Goal: Task Accomplishment & Management: Complete application form

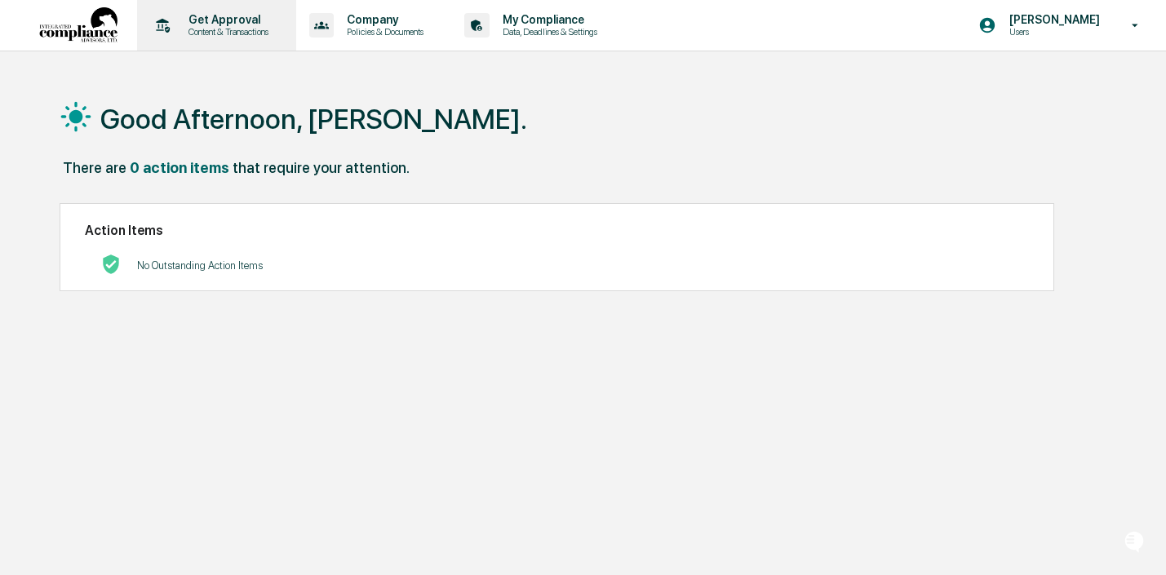
click at [211, 29] on p "Content & Transactions" at bounding box center [225, 31] width 101 height 11
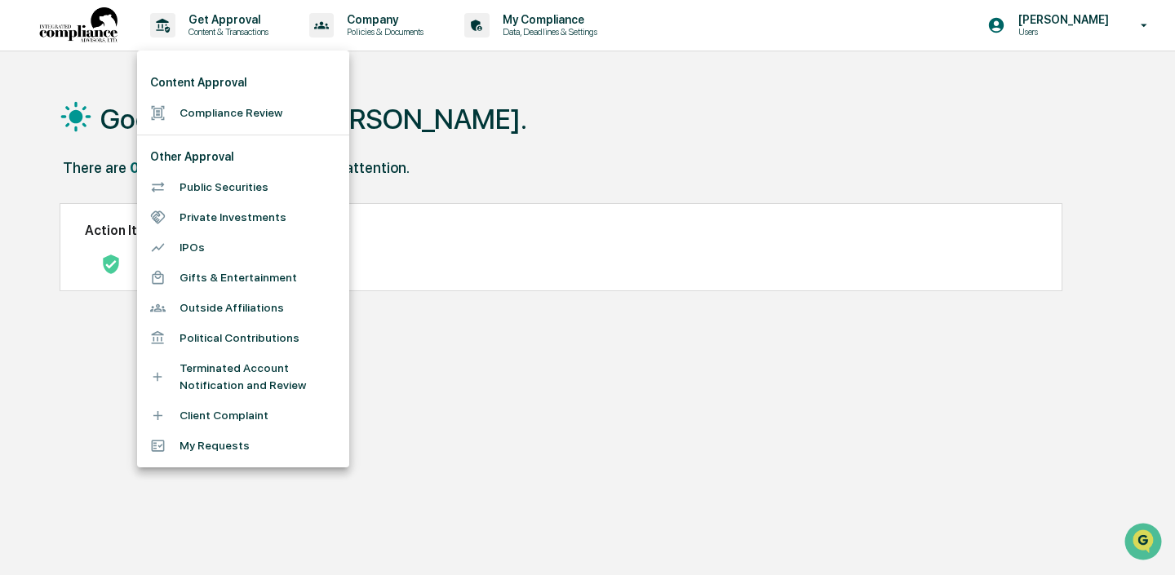
click at [228, 113] on li "Compliance Review" at bounding box center [243, 113] width 212 height 30
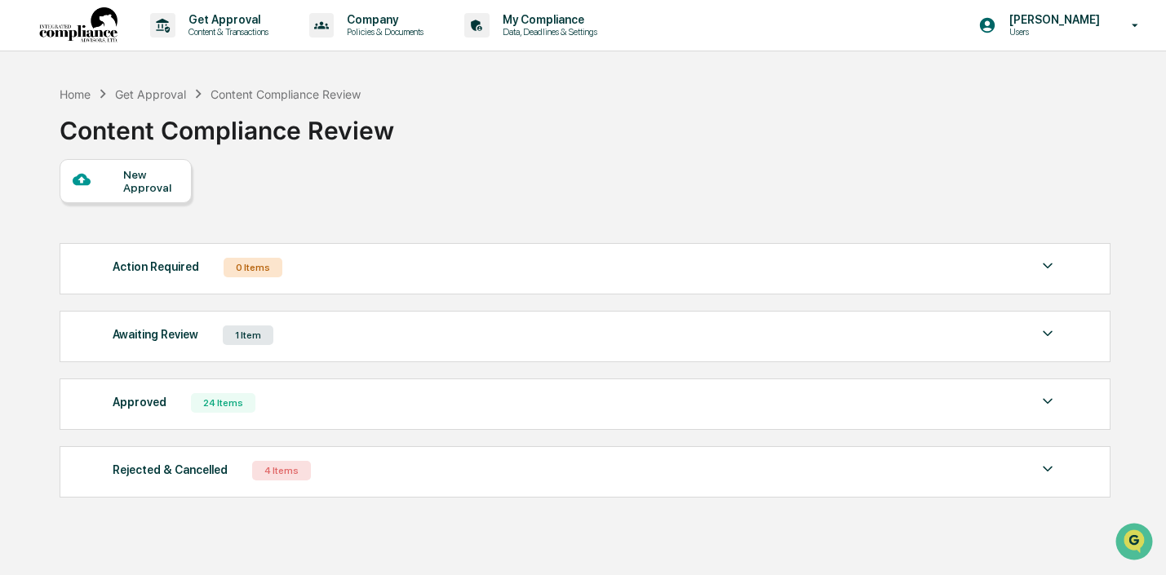
click at [371, 484] on div "Rejected & Cancelled 4 Items File Name Review Id Created Date Requested By Comp…" at bounding box center [585, 471] width 1051 height 51
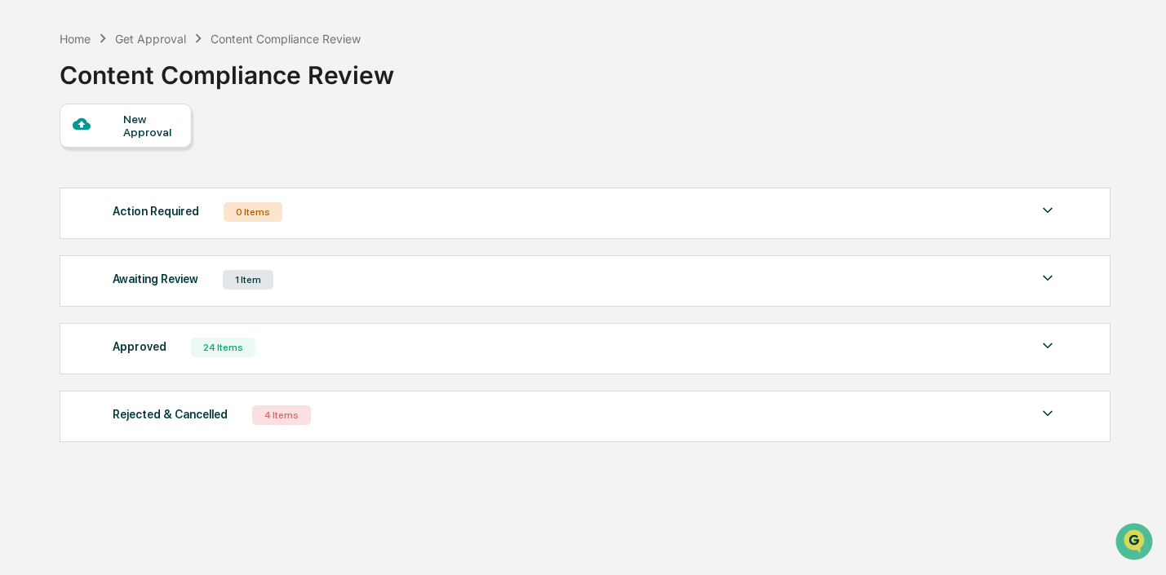
scroll to position [54, 0]
click at [406, 418] on div "Rejected & Cancelled 4 Items" at bounding box center [585, 417] width 944 height 23
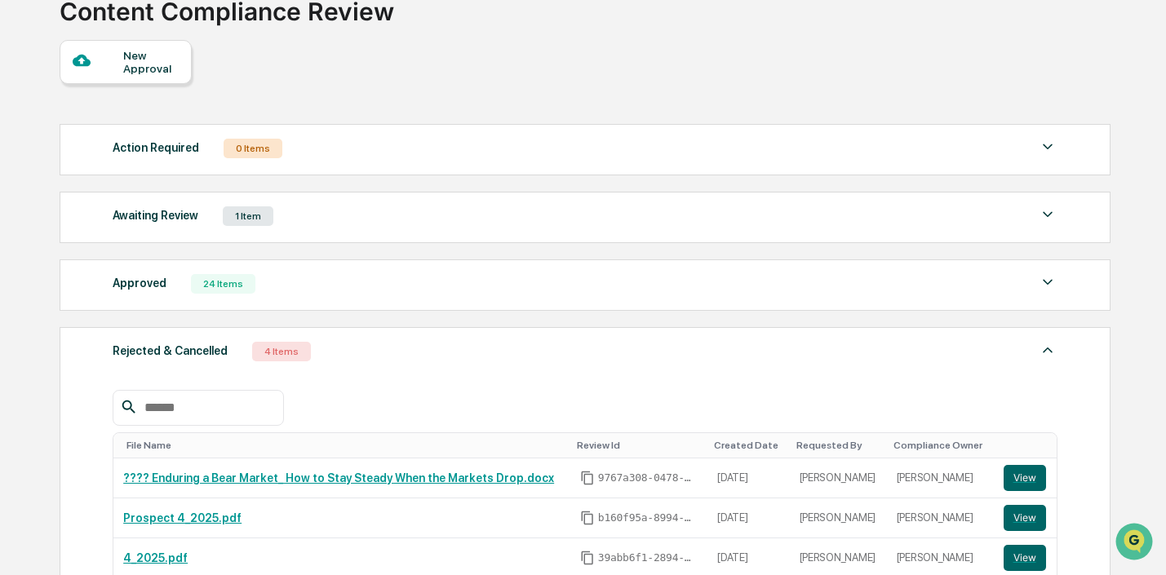
scroll to position [79, 0]
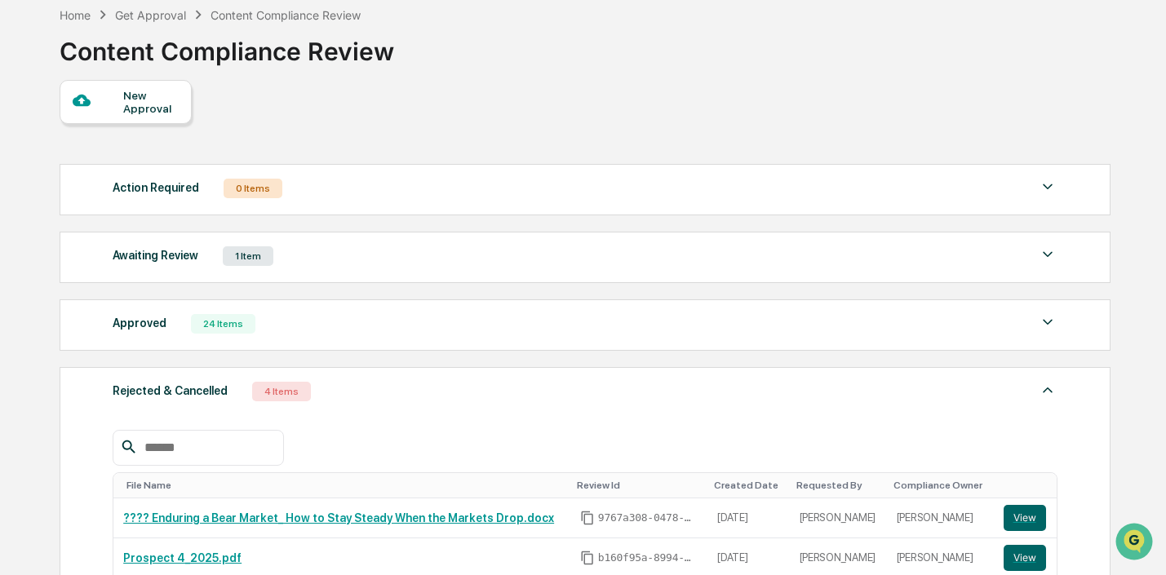
click at [316, 271] on div "Awaiting Review 1 Item File Name Review Id Created Date Requested By Compliance…" at bounding box center [585, 257] width 1051 height 51
click at [135, 103] on div "New Approval" at bounding box center [150, 102] width 55 height 26
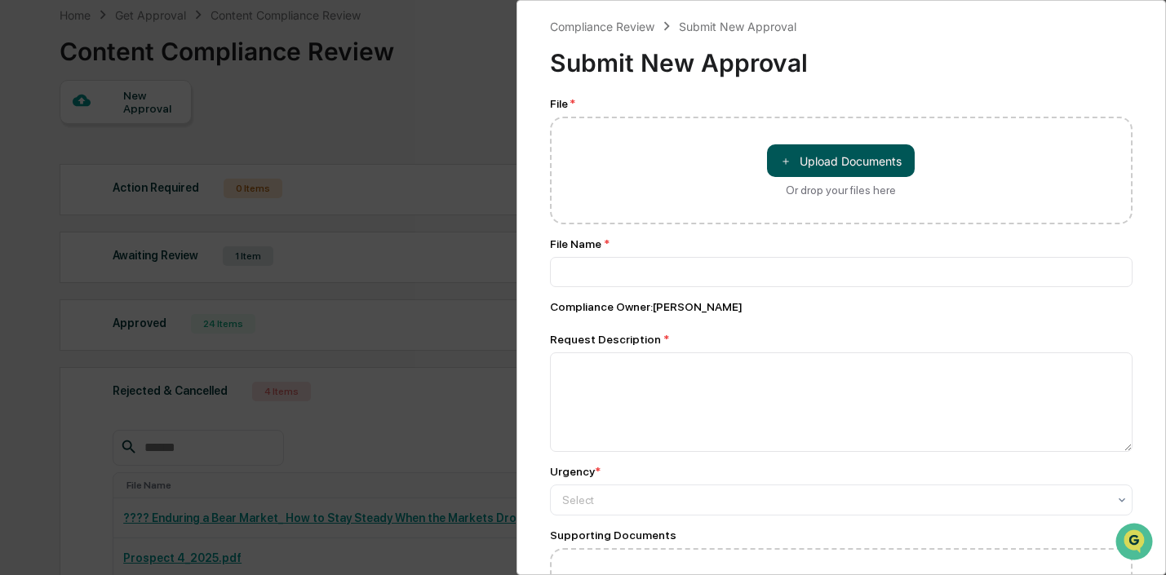
click at [833, 164] on button "＋ Upload Documents" at bounding box center [841, 160] width 148 height 33
type input "**********"
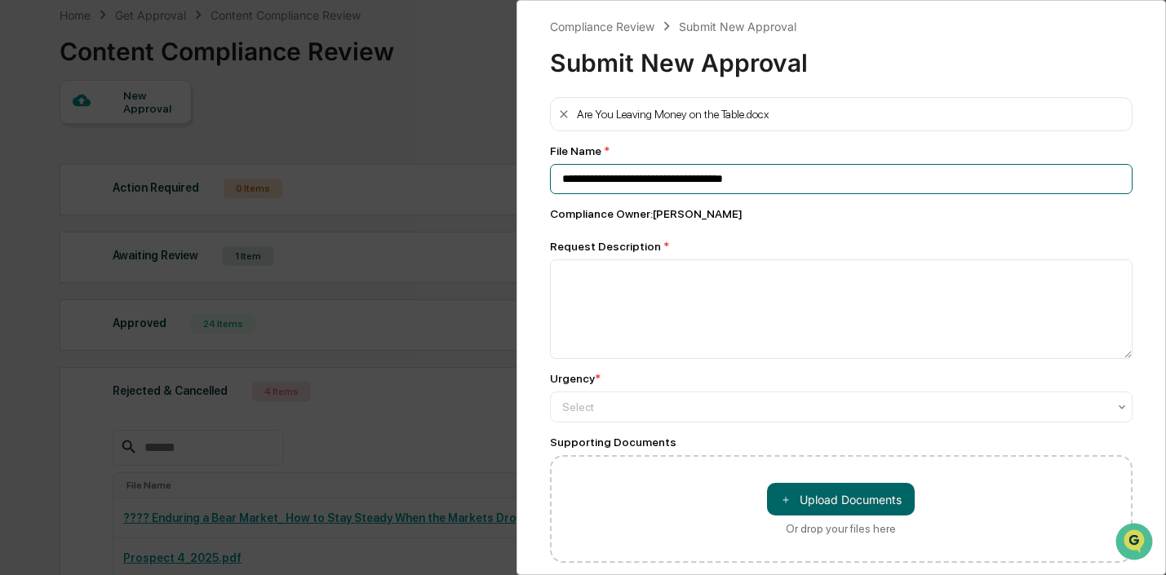
drag, startPoint x: 747, startPoint y: 176, endPoint x: 380, endPoint y: 206, distance: 367.5
click at [380, 206] on div "**********" at bounding box center [583, 287] width 1166 height 575
click at [561, 182] on input "**********" at bounding box center [841, 179] width 583 height 30
click at [622, 185] on input "**********" at bounding box center [841, 179] width 583 height 30
drag, startPoint x: 747, startPoint y: 182, endPoint x: 537, endPoint y: 180, distance: 210.5
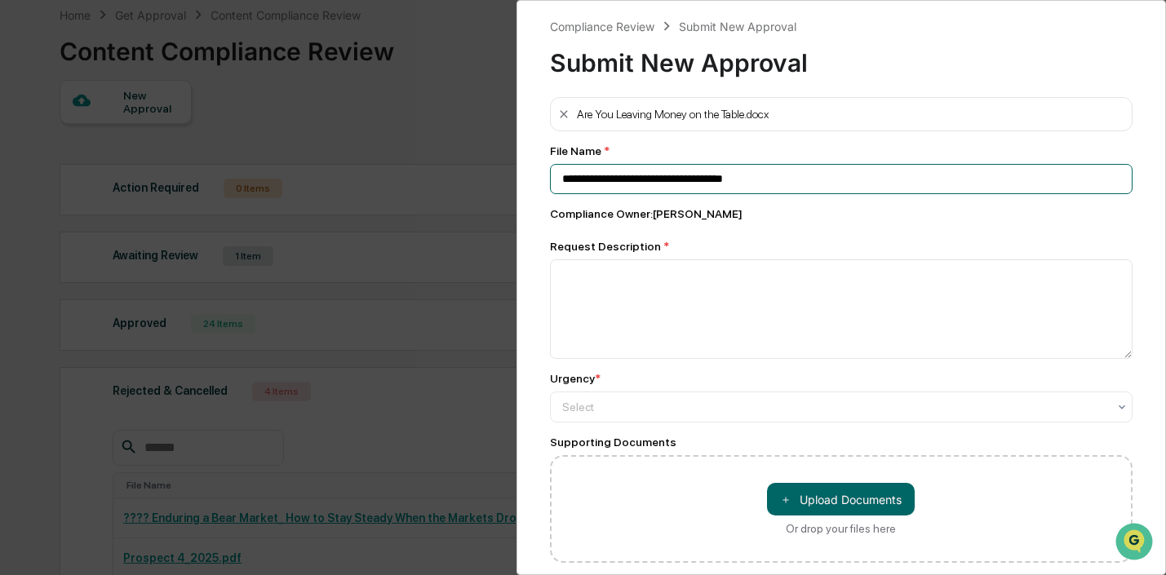
click at [537, 180] on div "**********" at bounding box center [841, 287] width 650 height 575
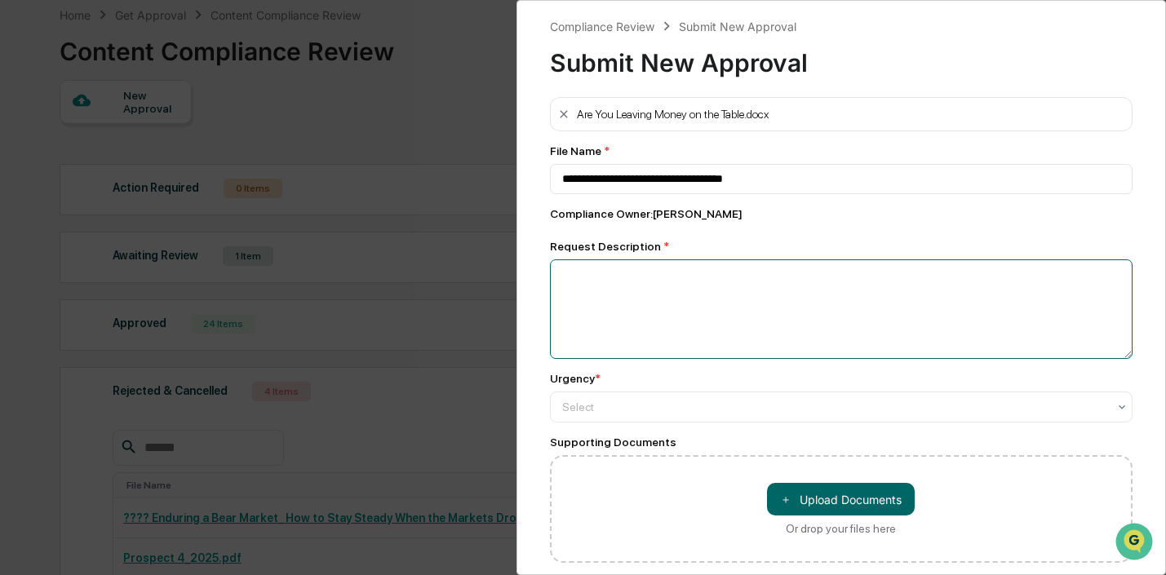
click at [766, 290] on textarea at bounding box center [841, 309] width 583 height 100
type textarea "*********"
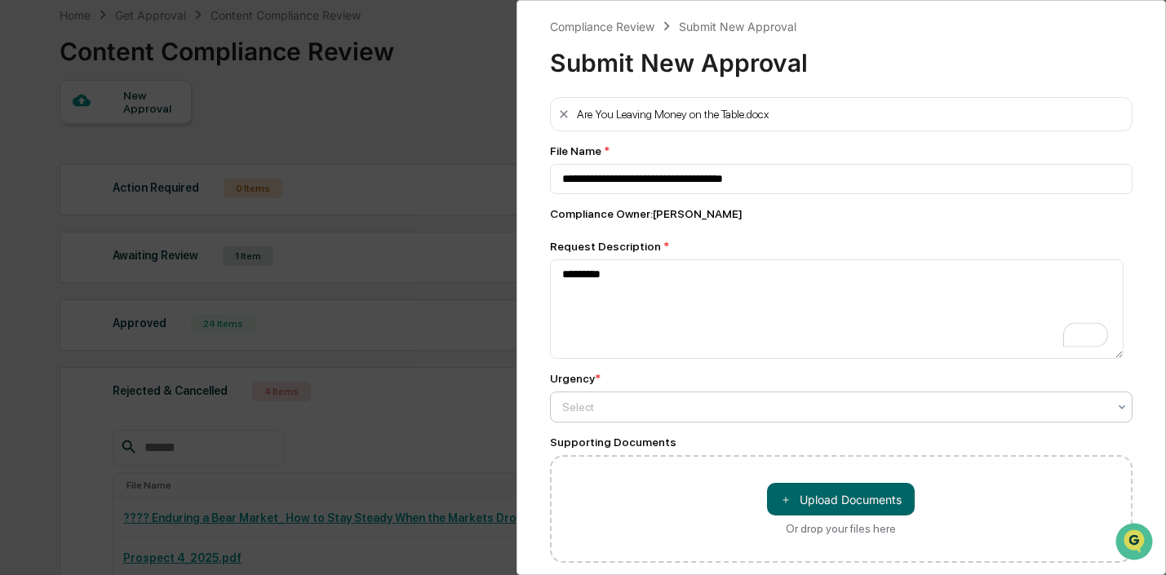
click at [773, 406] on div at bounding box center [835, 407] width 546 height 16
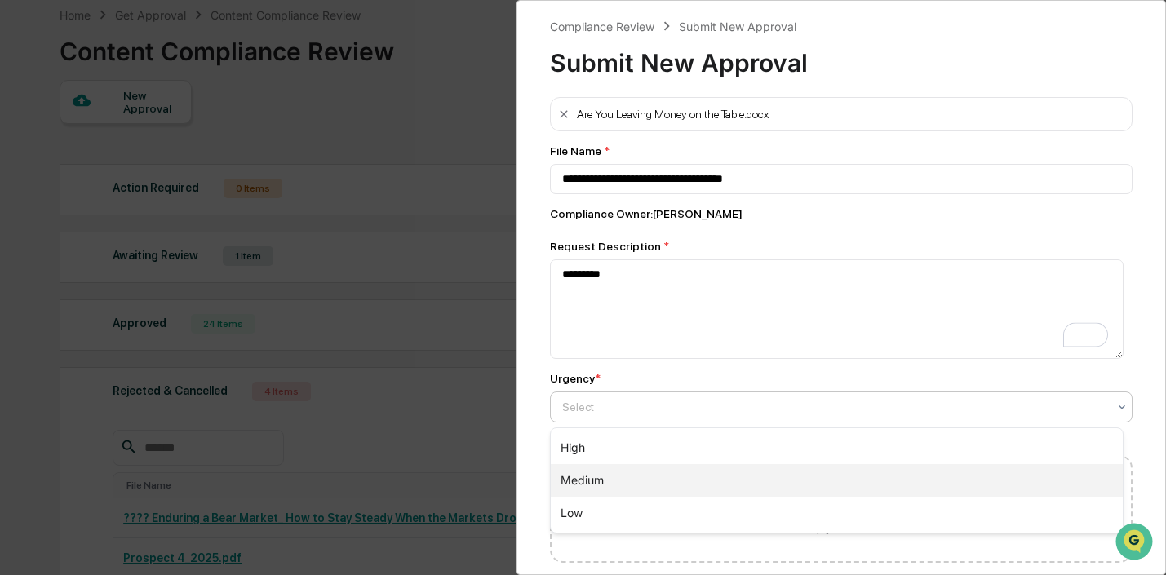
click at [708, 477] on div "Medium" at bounding box center [837, 480] width 573 height 33
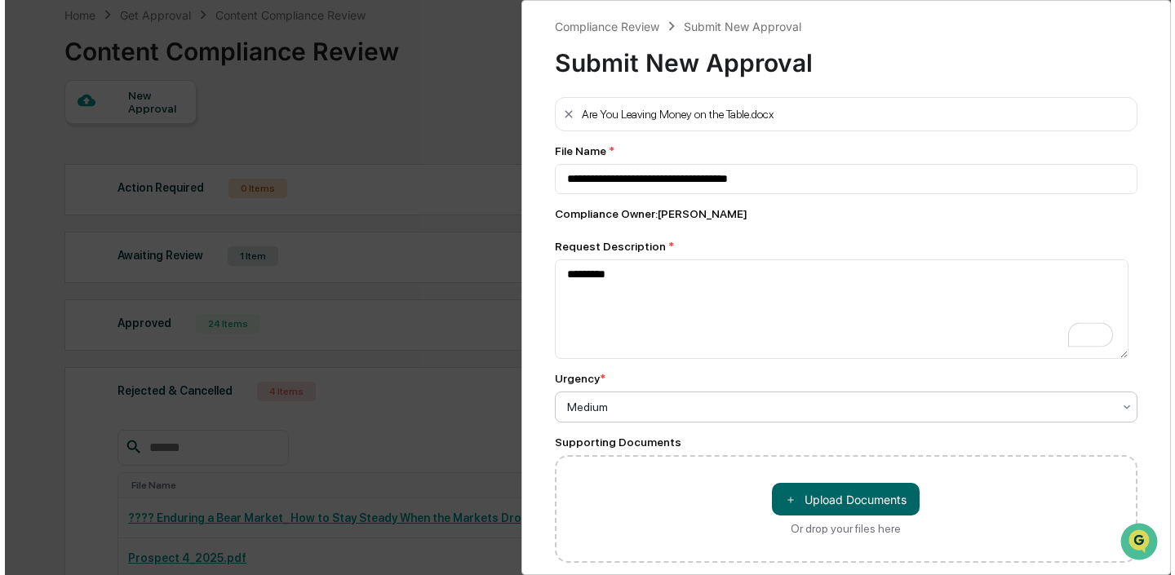
scroll to position [70, 0]
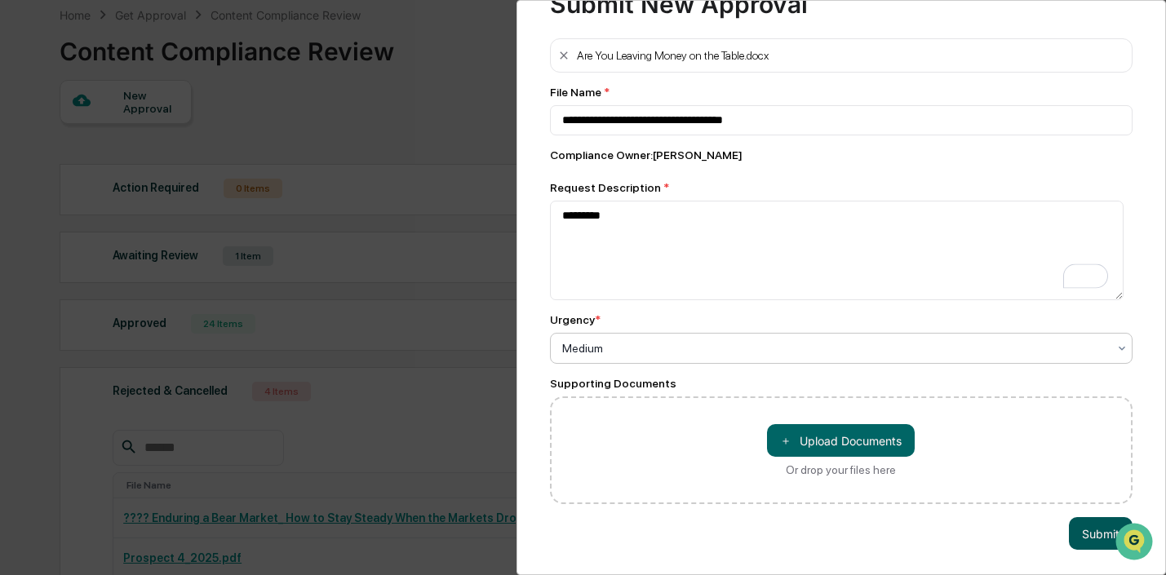
click at [1081, 530] on button "Submit" at bounding box center [1101, 533] width 64 height 33
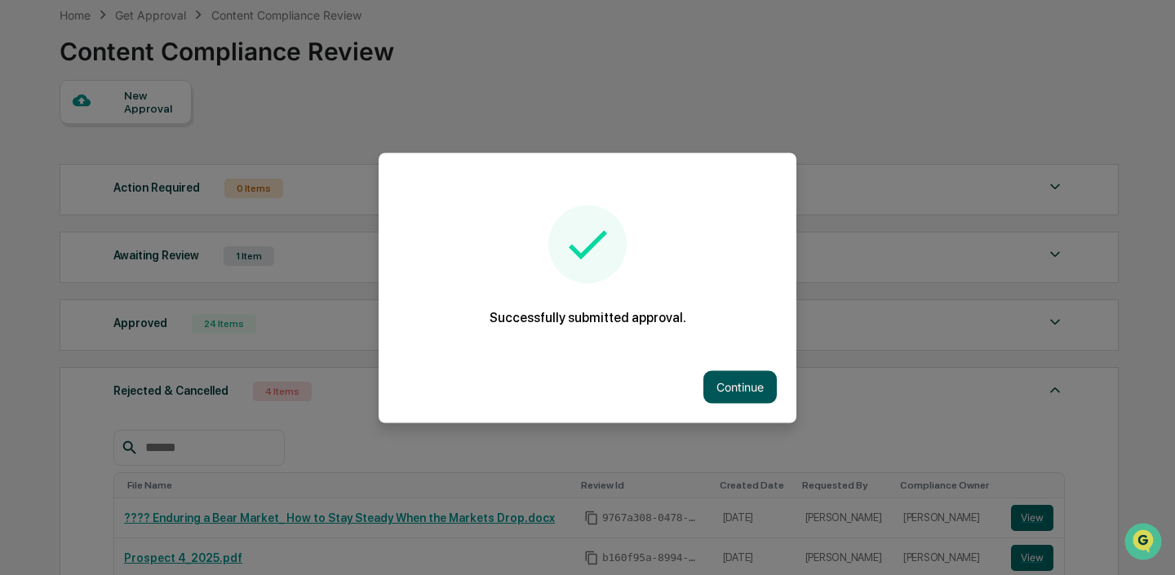
click at [743, 387] on button "Continue" at bounding box center [739, 386] width 73 height 33
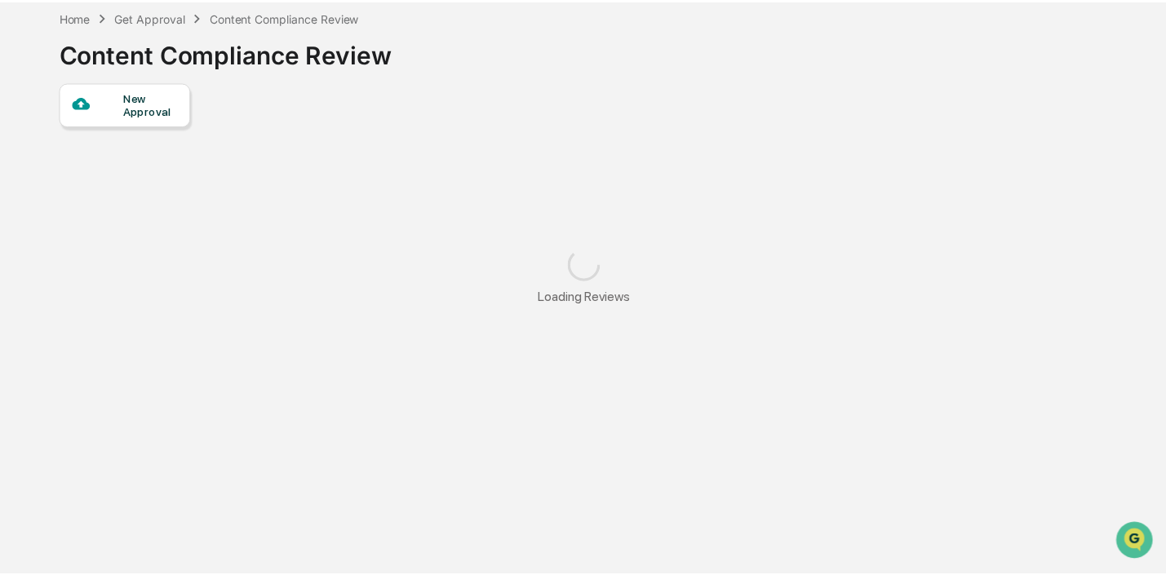
scroll to position [78, 0]
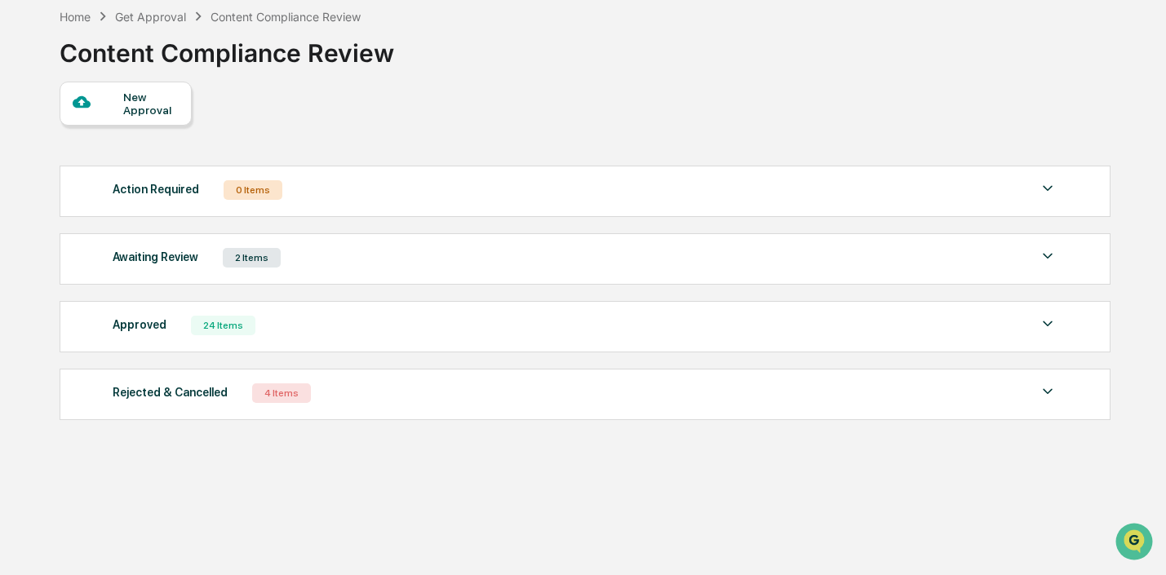
click at [314, 257] on div "Awaiting Review 2 Items" at bounding box center [585, 257] width 944 height 23
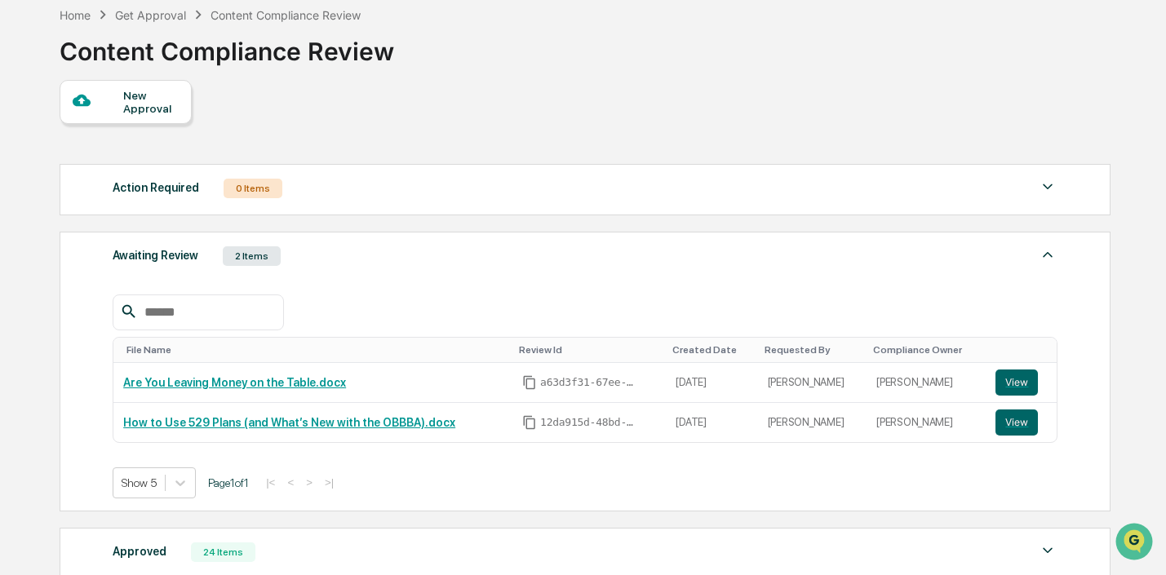
scroll to position [0, 0]
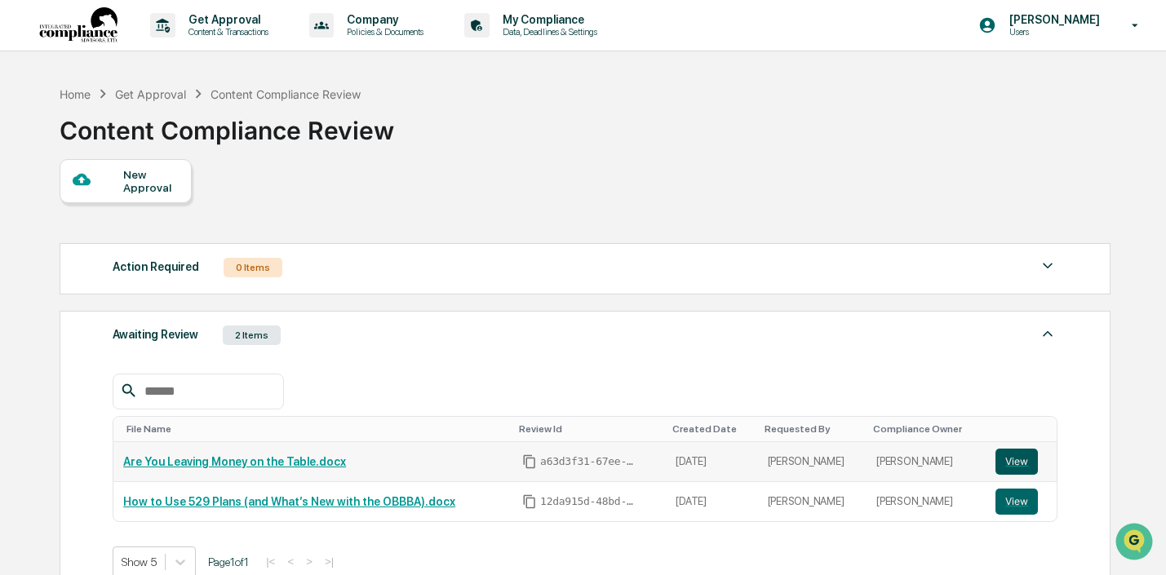
click at [1019, 458] on button "View" at bounding box center [1016, 462] width 42 height 26
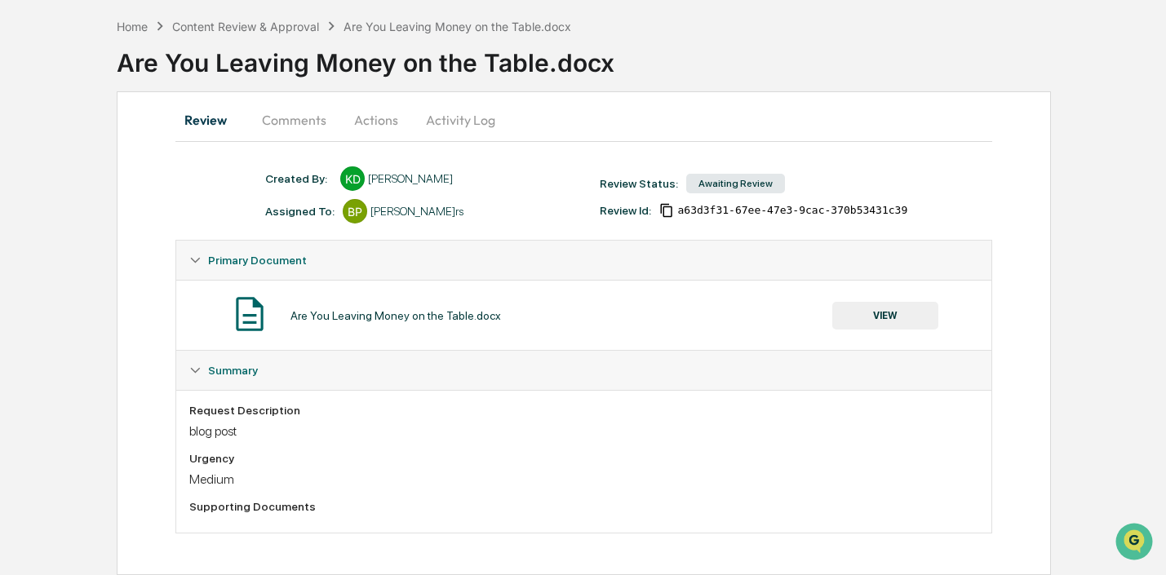
click at [903, 317] on button "VIEW" at bounding box center [885, 316] width 106 height 28
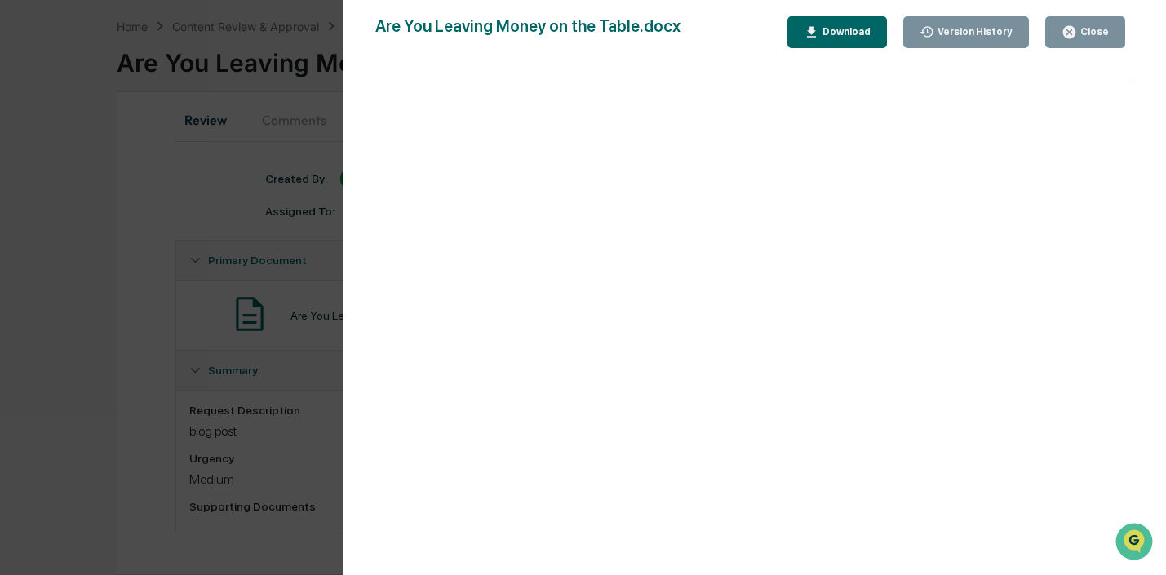
click at [1093, 35] on div "Close" at bounding box center [1093, 31] width 32 height 11
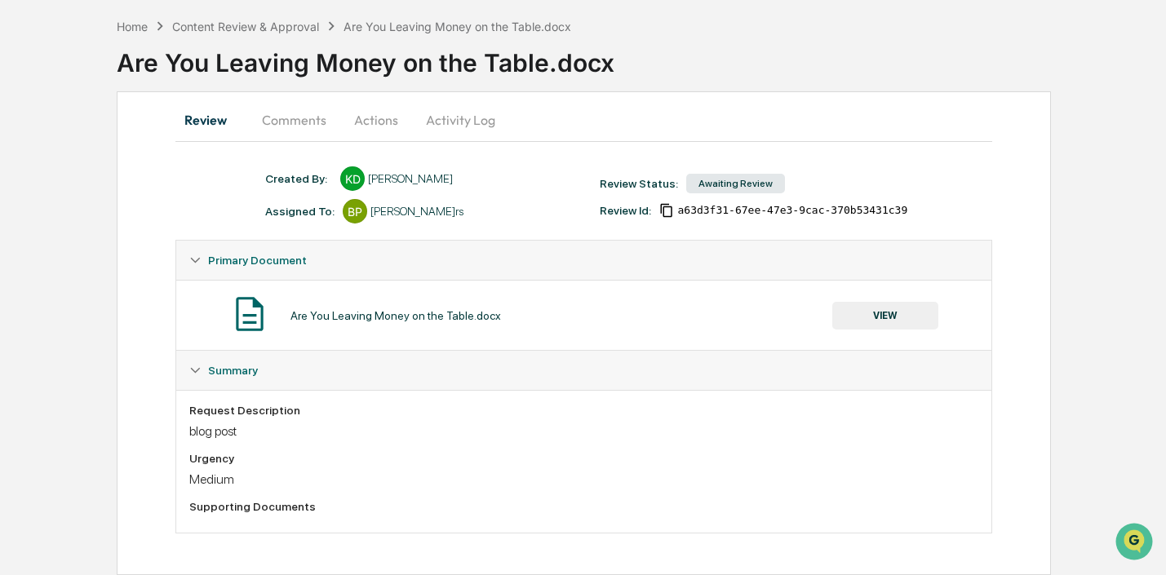
click at [306, 123] on button "Comments" at bounding box center [294, 119] width 91 height 39
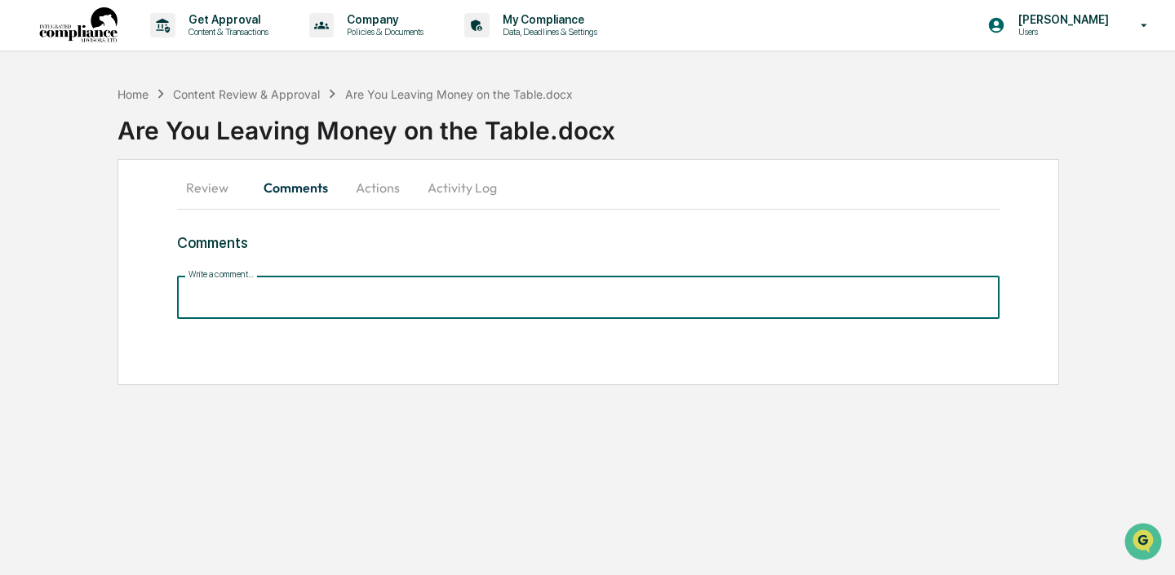
click at [271, 295] on input "Write a comment..." at bounding box center [588, 297] width 822 height 43
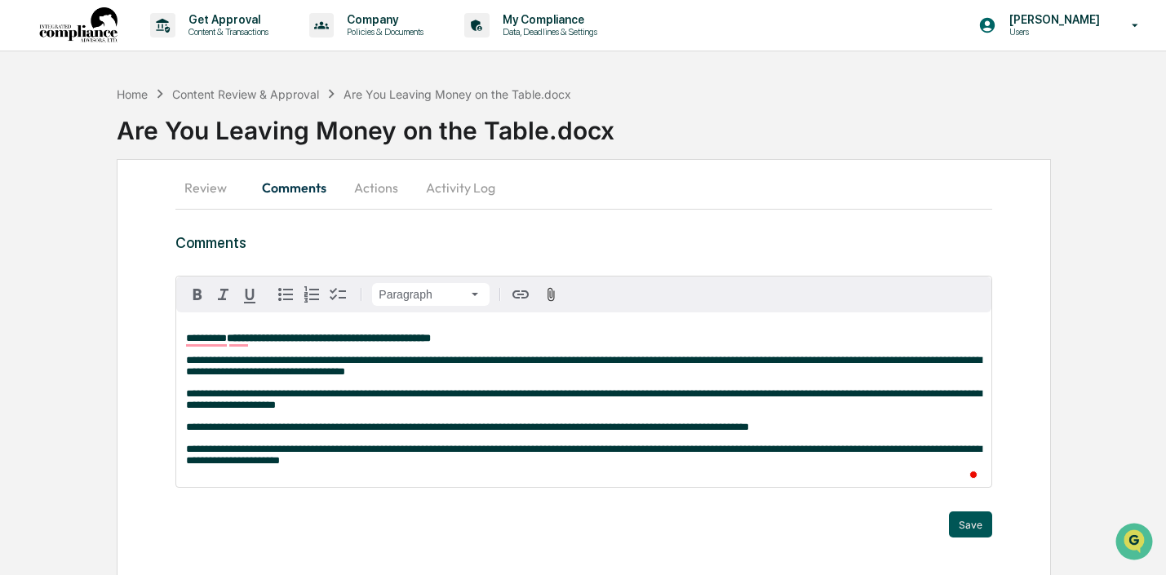
click at [964, 525] on button "Save" at bounding box center [970, 525] width 43 height 26
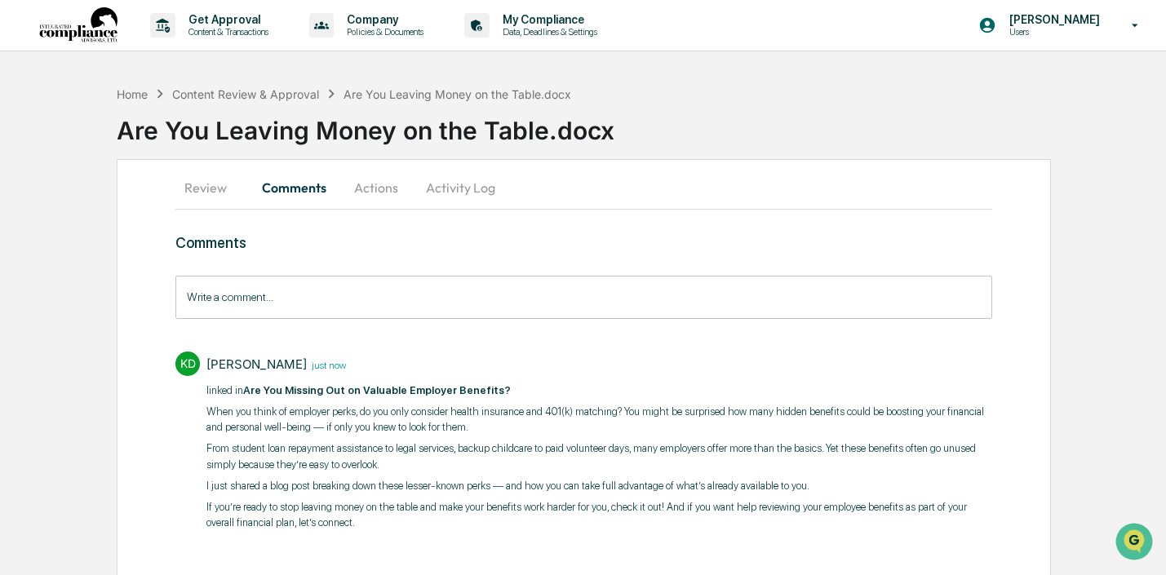
click at [364, 313] on input "Write a comment..." at bounding box center [583, 297] width 816 height 43
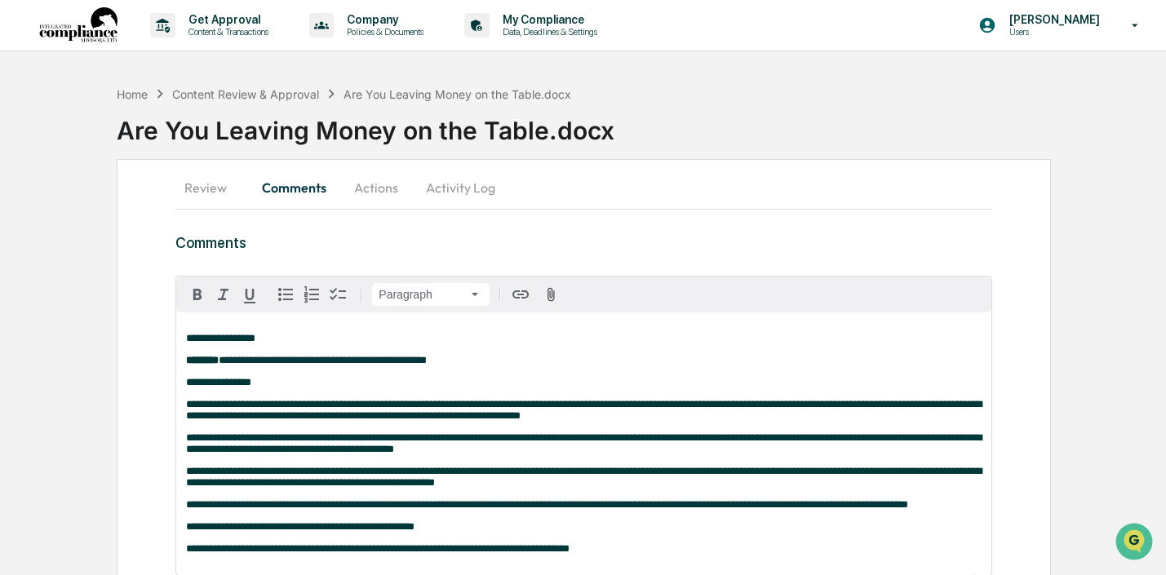
scroll to position [2, 0]
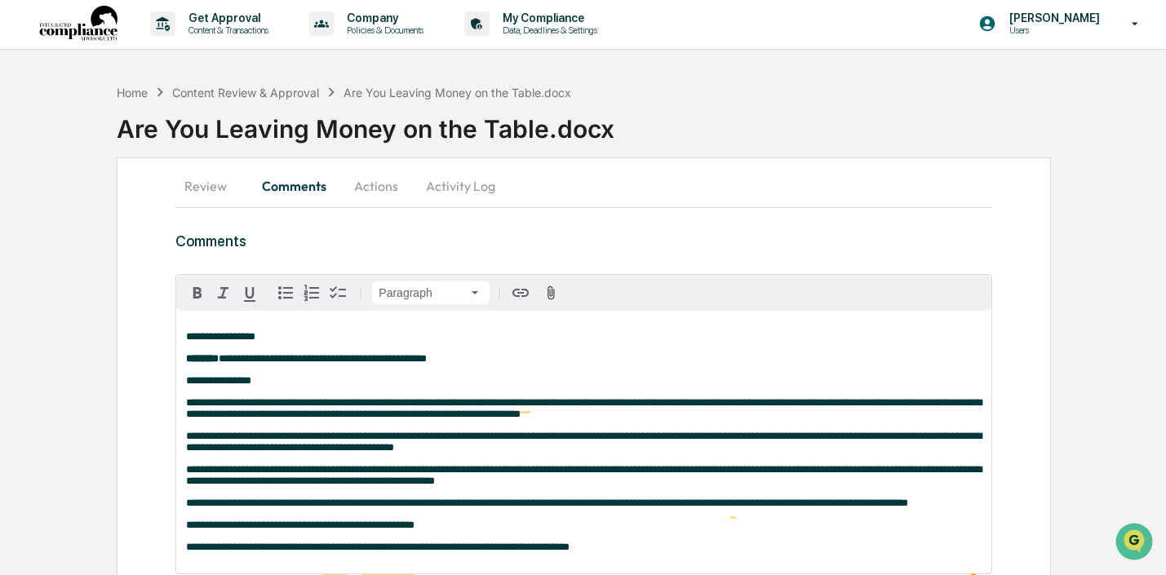
click at [255, 338] on span "**********" at bounding box center [220, 336] width 69 height 11
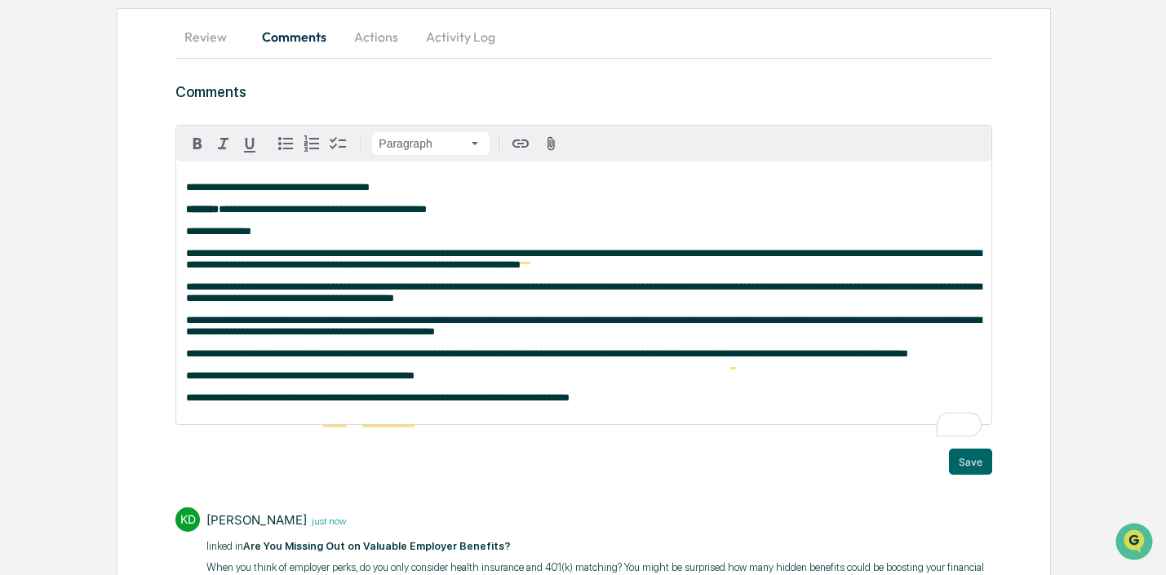
scroll to position [157, 0]
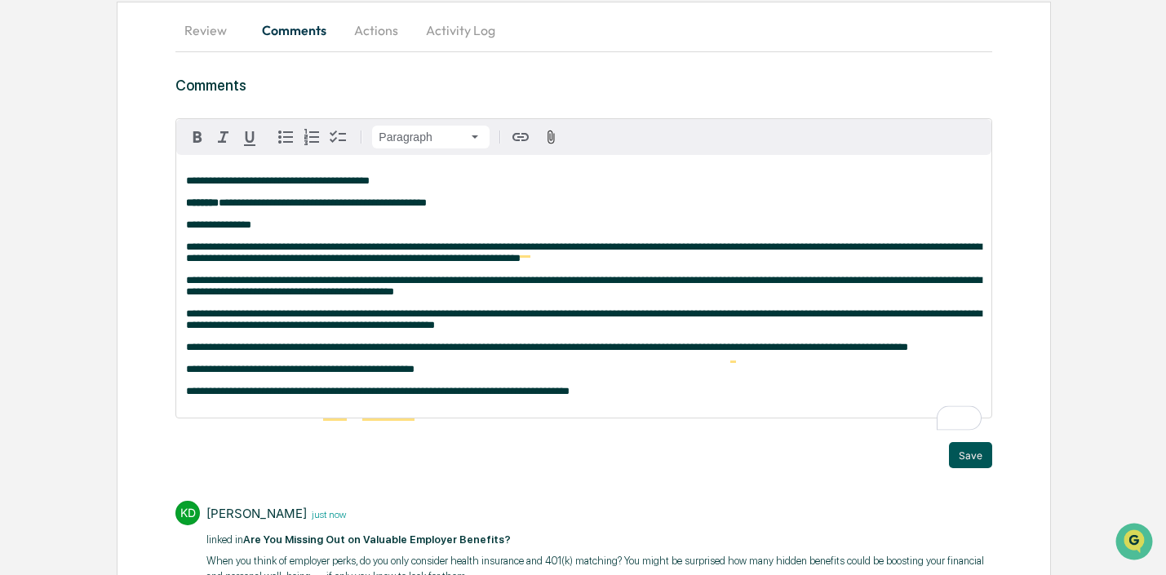
click at [976, 468] on button "Save" at bounding box center [970, 455] width 43 height 26
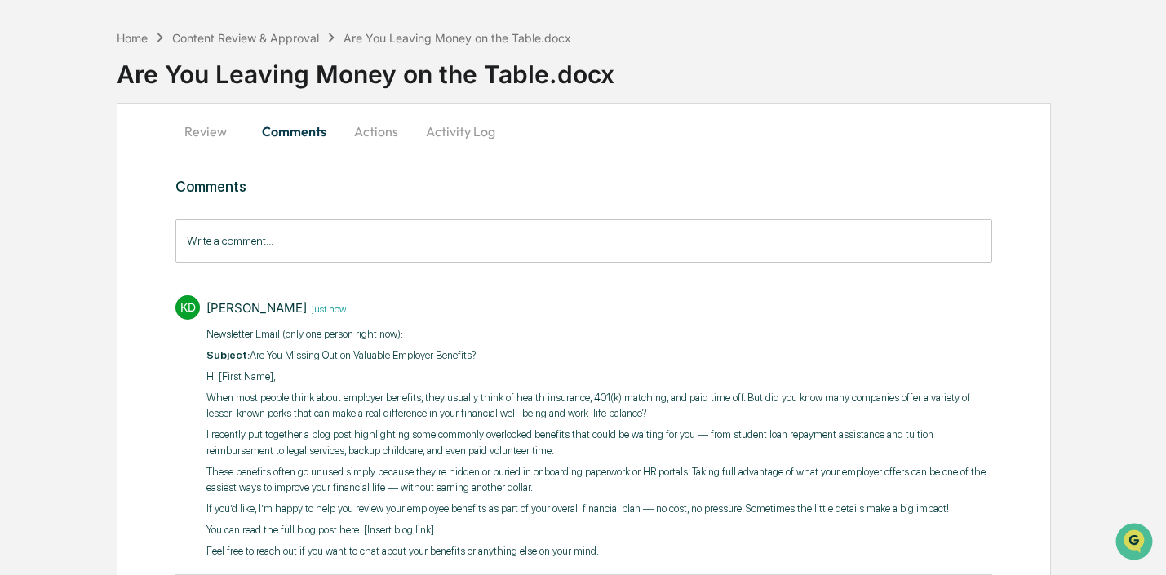
scroll to position [0, 0]
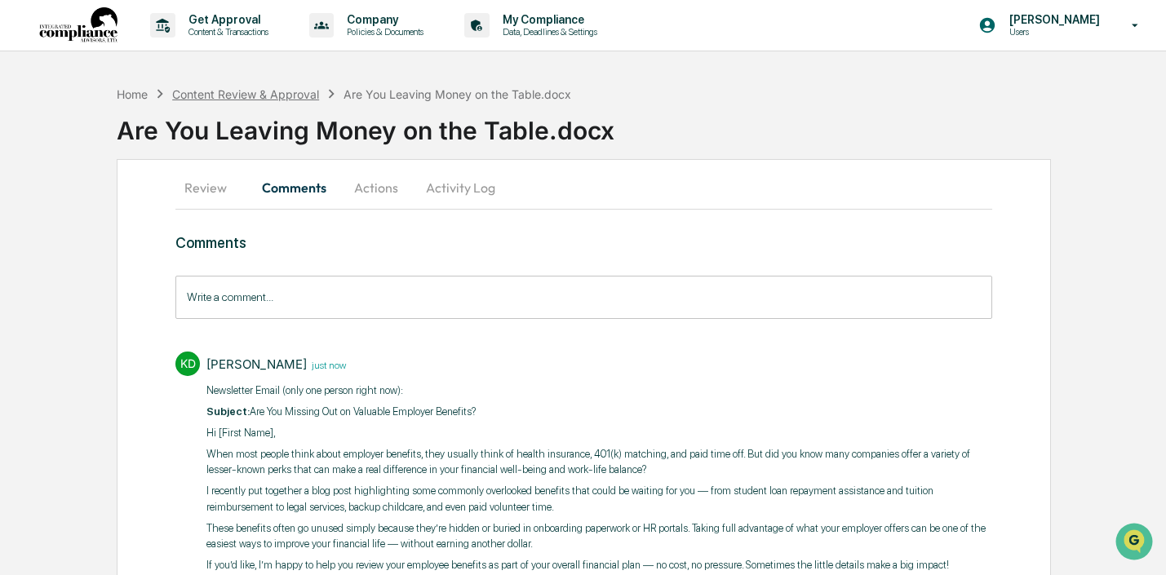
click at [290, 91] on div "Content Review & Approval" at bounding box center [245, 94] width 147 height 14
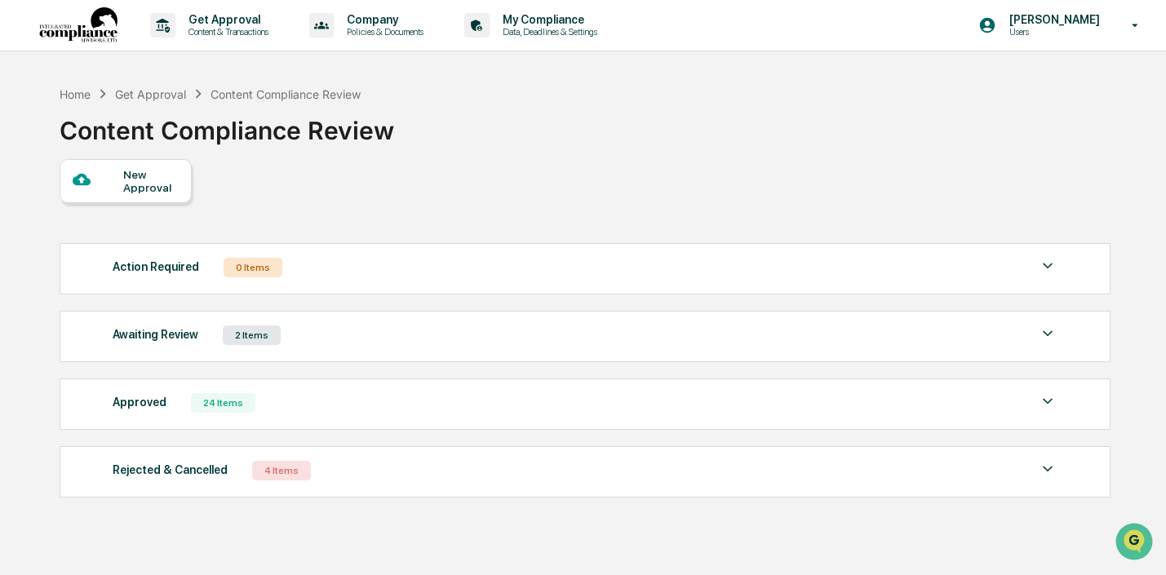
click at [340, 341] on div "Awaiting Review 2 Items" at bounding box center [585, 335] width 944 height 23
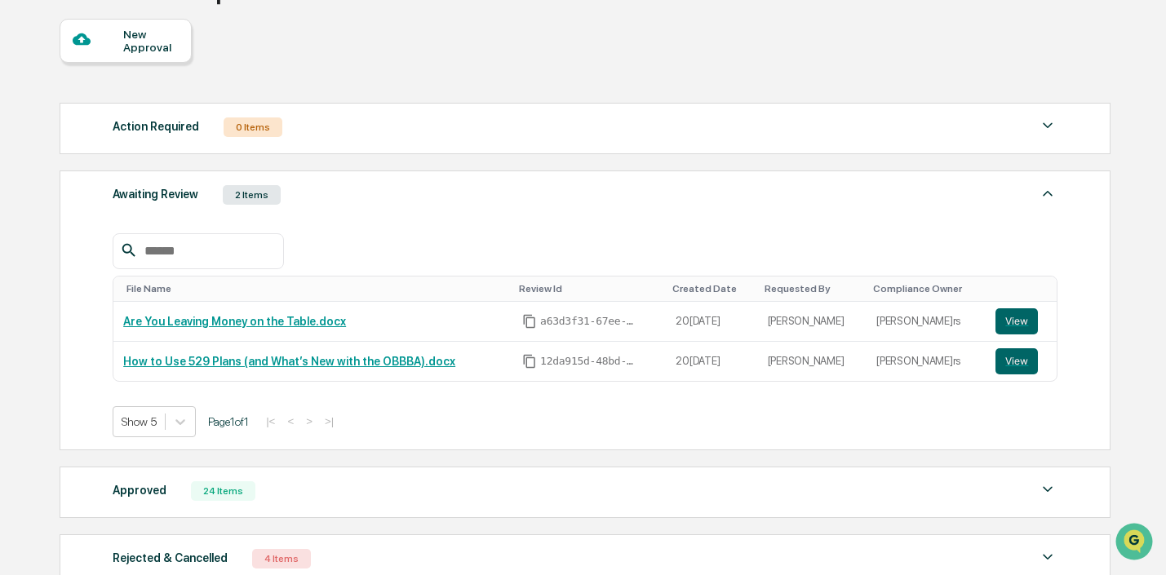
scroll to position [141, 0]
click at [323, 361] on link "How to Use 529 Plans (and What’s New with the OBBBA).docx" at bounding box center [289, 360] width 332 height 13
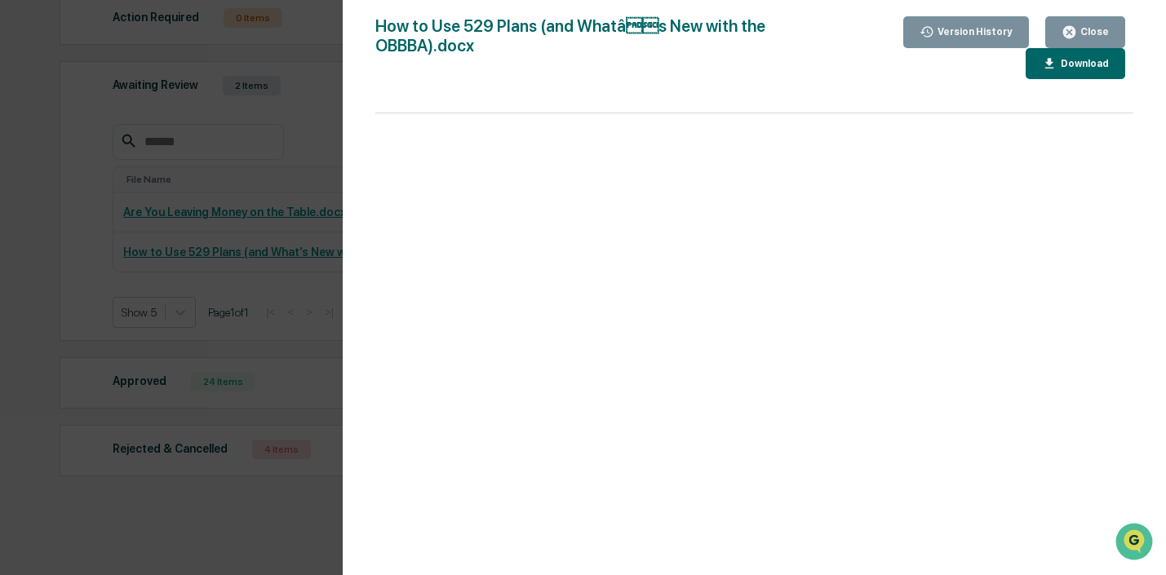
scroll to position [264, 0]
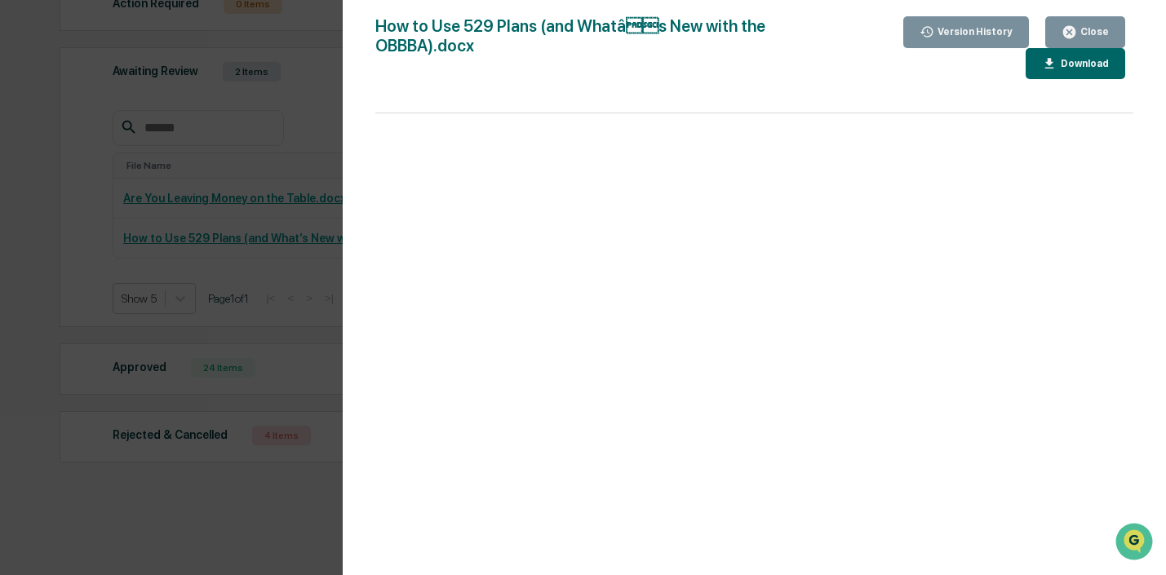
click at [1110, 29] on button "Close" at bounding box center [1085, 32] width 80 height 32
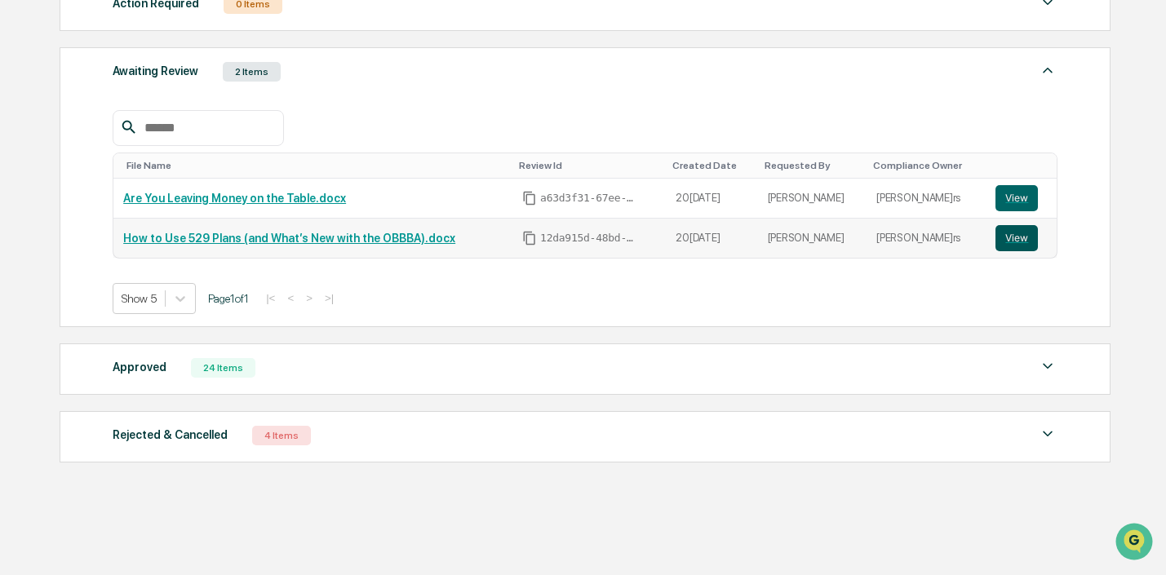
click at [1017, 241] on button "View" at bounding box center [1016, 238] width 42 height 26
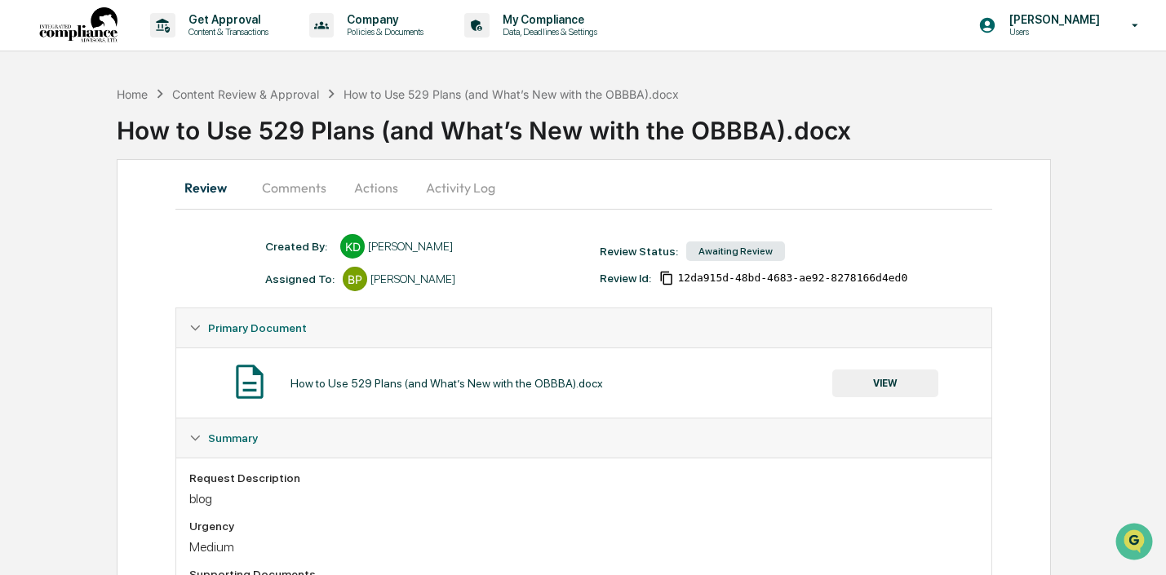
click at [307, 188] on button "Comments" at bounding box center [294, 187] width 91 height 39
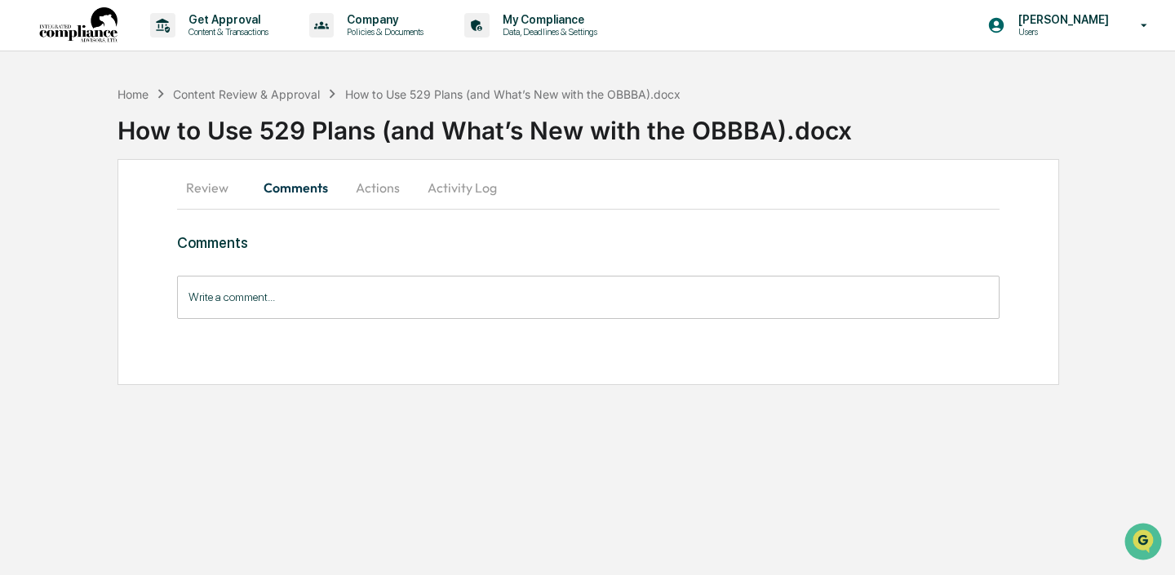
click at [423, 279] on input "Write a comment..." at bounding box center [588, 297] width 822 height 43
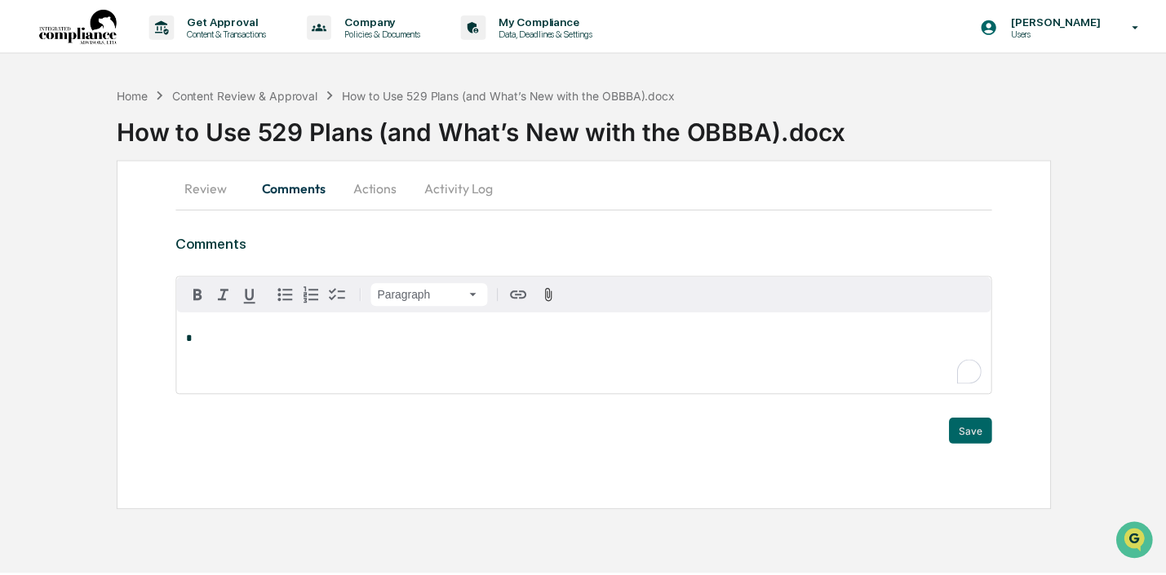
paste div "To enrich screen reader interactions, please activate Accessibility in Grammarl…"
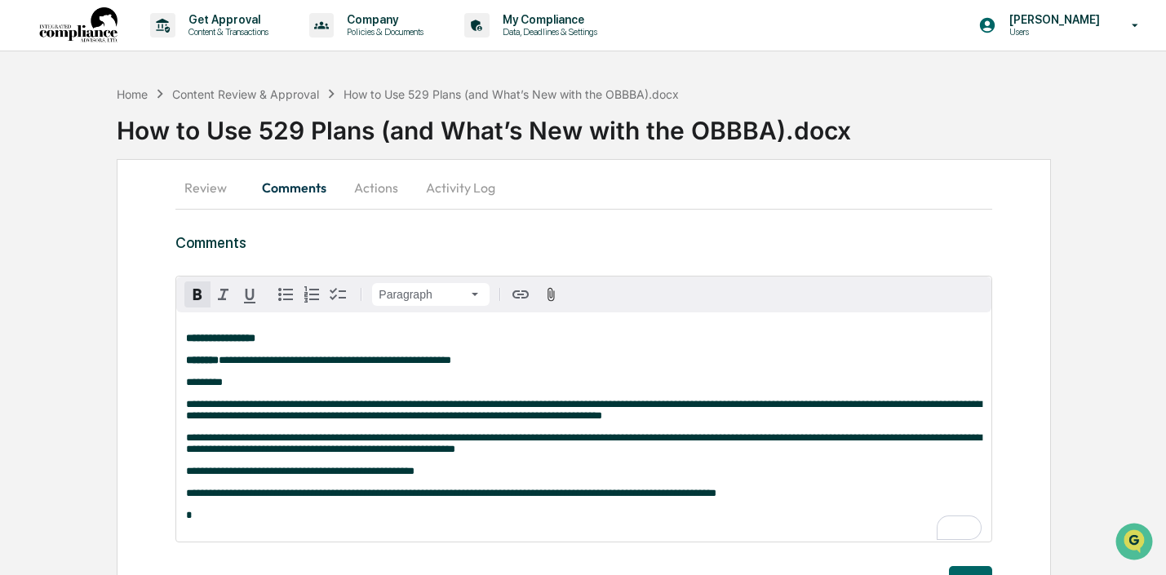
click at [255, 342] on strong "**********" at bounding box center [220, 338] width 69 height 11
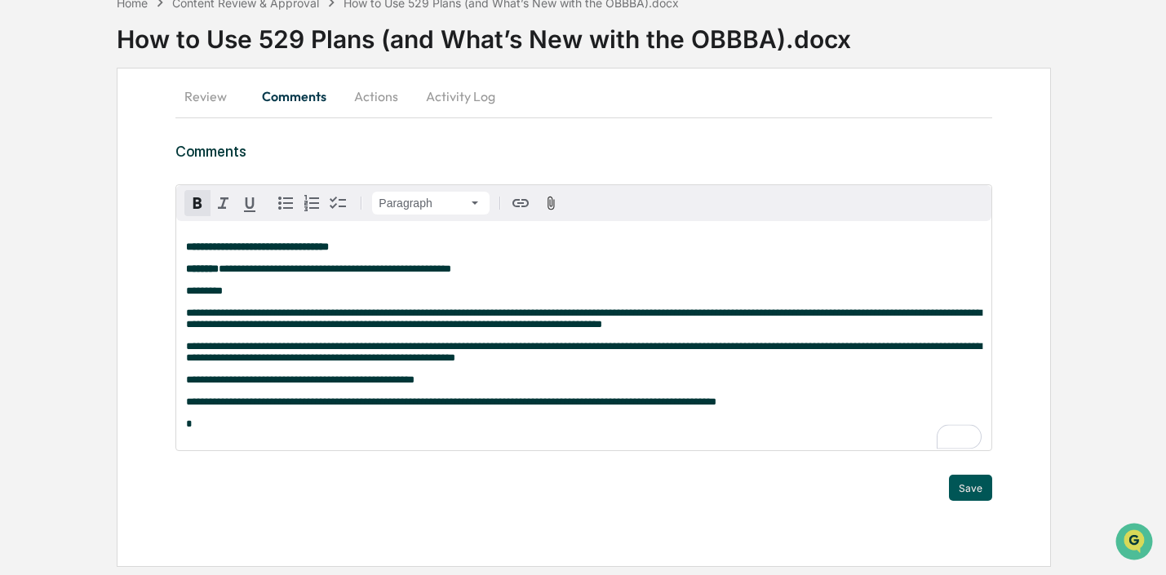
click at [980, 494] on button "Save" at bounding box center [970, 488] width 43 height 26
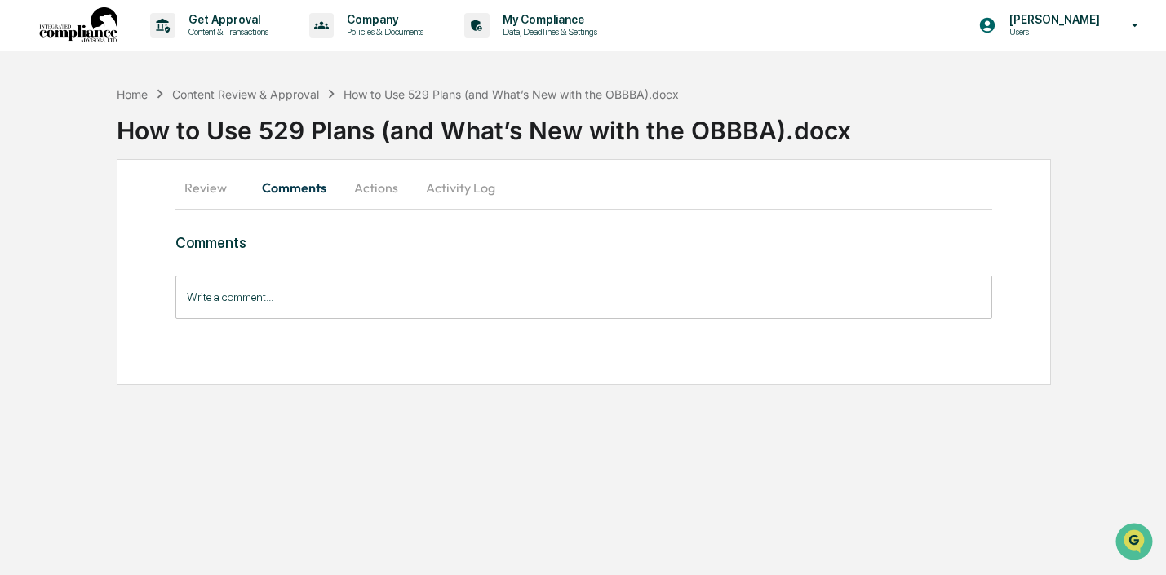
scroll to position [0, 0]
